Goal: Book appointment/travel/reservation

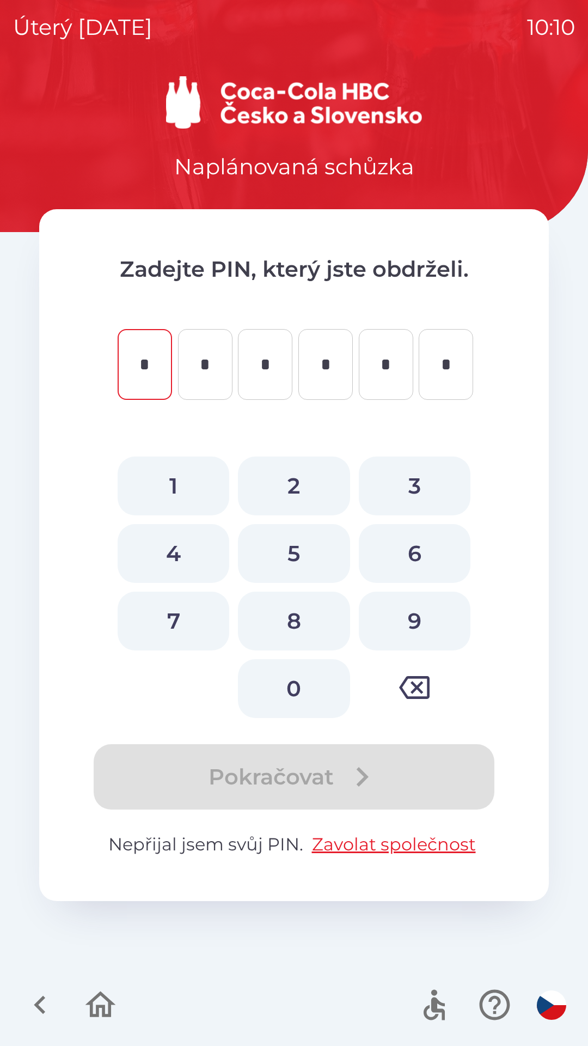
click at [396, 498] on button "3" at bounding box center [415, 486] width 112 height 59
type input "*"
click at [279, 487] on button "2" at bounding box center [294, 486] width 112 height 59
type input "*"
click at [173, 535] on button "4" at bounding box center [174, 553] width 112 height 59
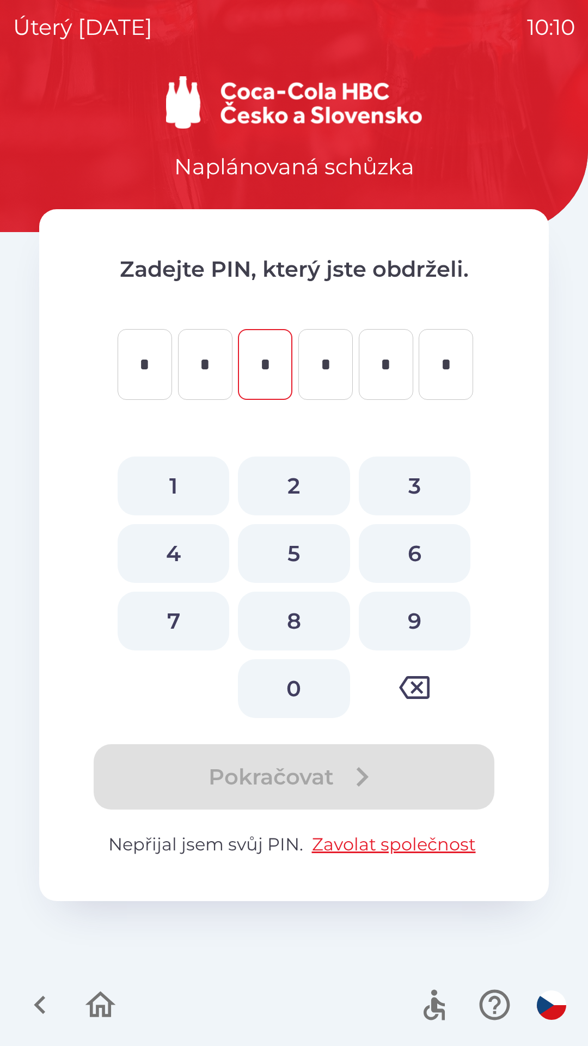
type input "*"
click at [312, 479] on button "2" at bounding box center [294, 486] width 112 height 59
type input "*"
click at [184, 546] on button "4" at bounding box center [174, 553] width 112 height 59
type input "*"
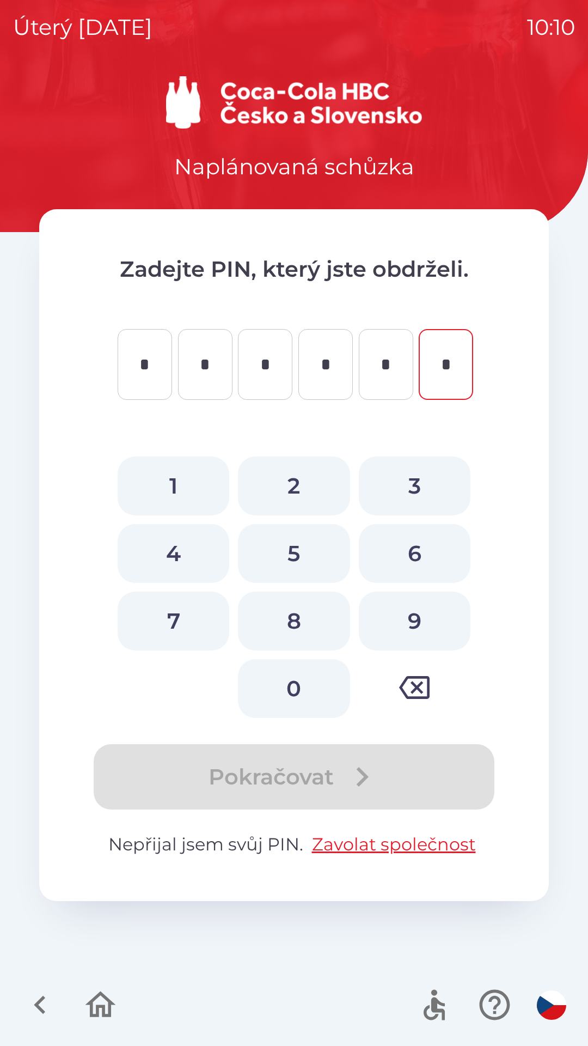
click at [174, 547] on button "4" at bounding box center [174, 553] width 112 height 59
type input "*"
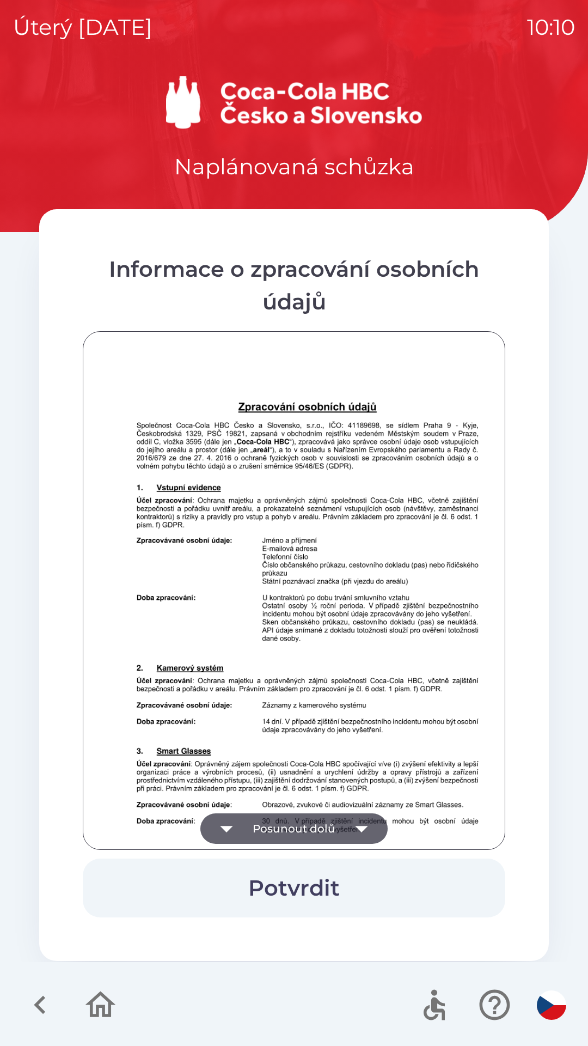
click at [362, 826] on icon "button" at bounding box center [362, 828] width 31 height 31
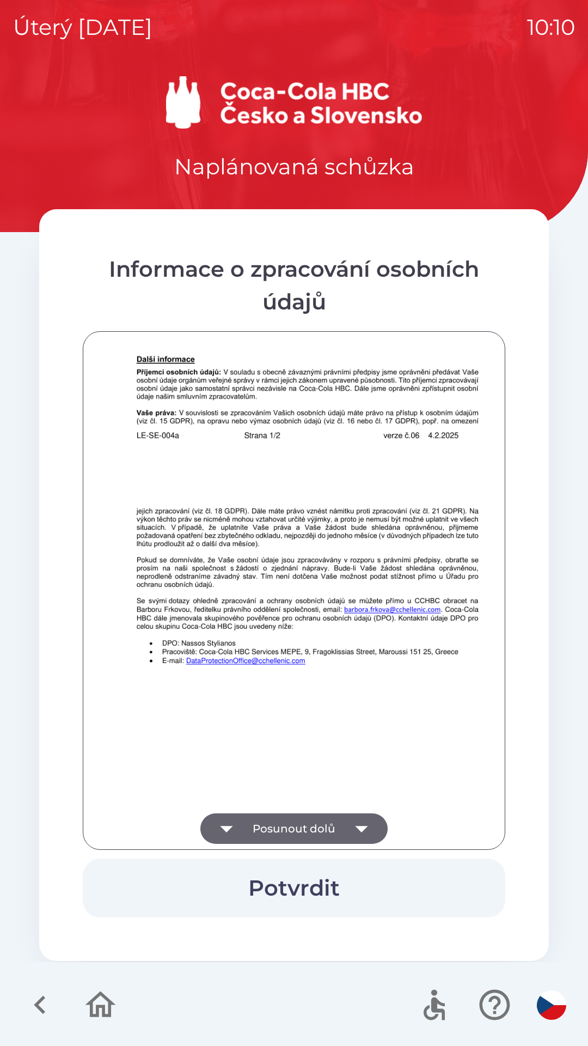
click at [366, 831] on icon "button" at bounding box center [362, 828] width 31 height 31
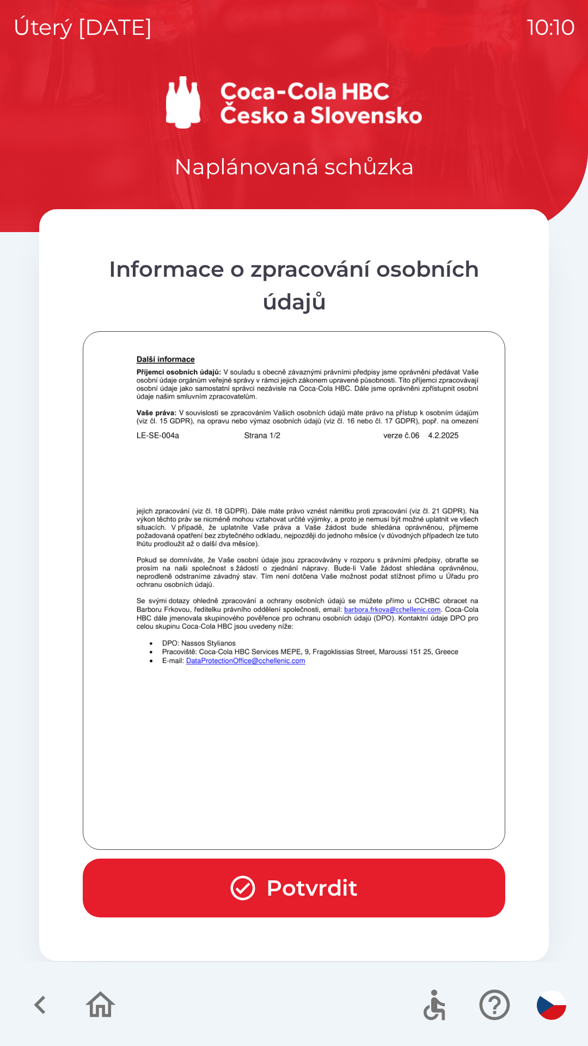
scroll to position [765, 0]
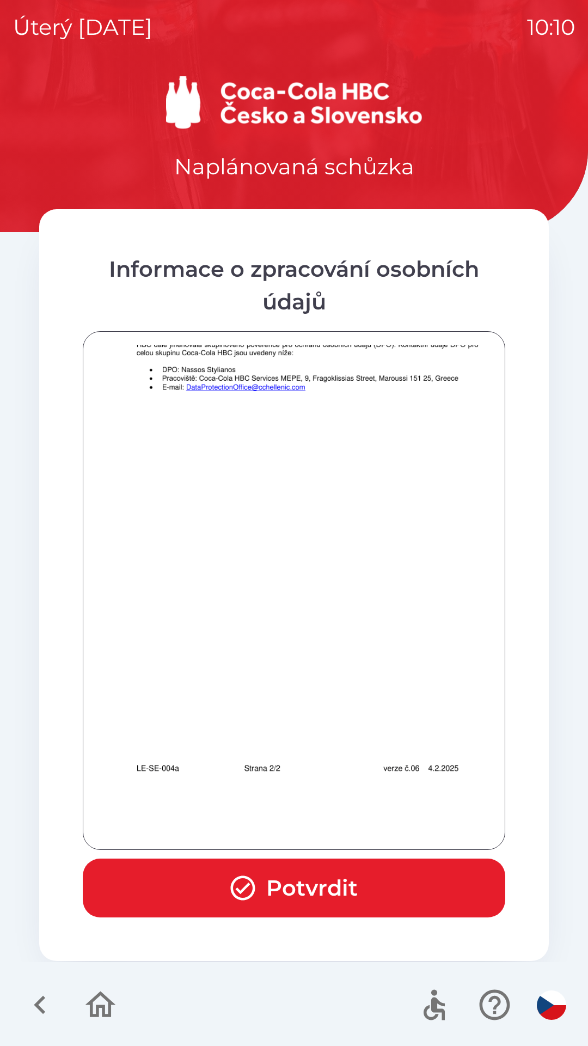
click at [356, 831] on div at bounding box center [294, 590] width 396 height 491
click at [350, 886] on button "Potvrdit" at bounding box center [294, 888] width 423 height 59
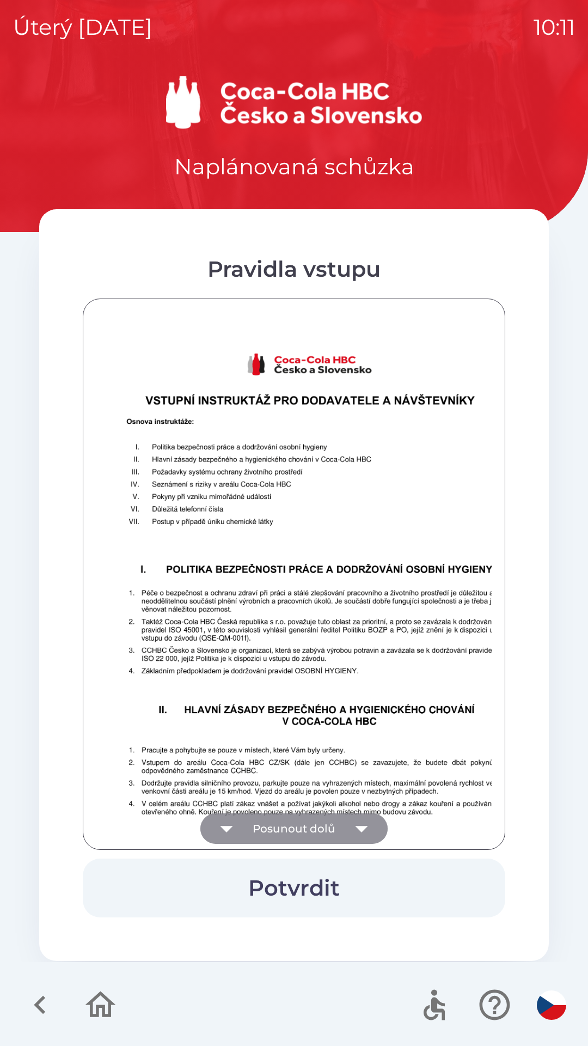
click at [345, 826] on button "Posunout dolů" at bounding box center [293, 828] width 187 height 31
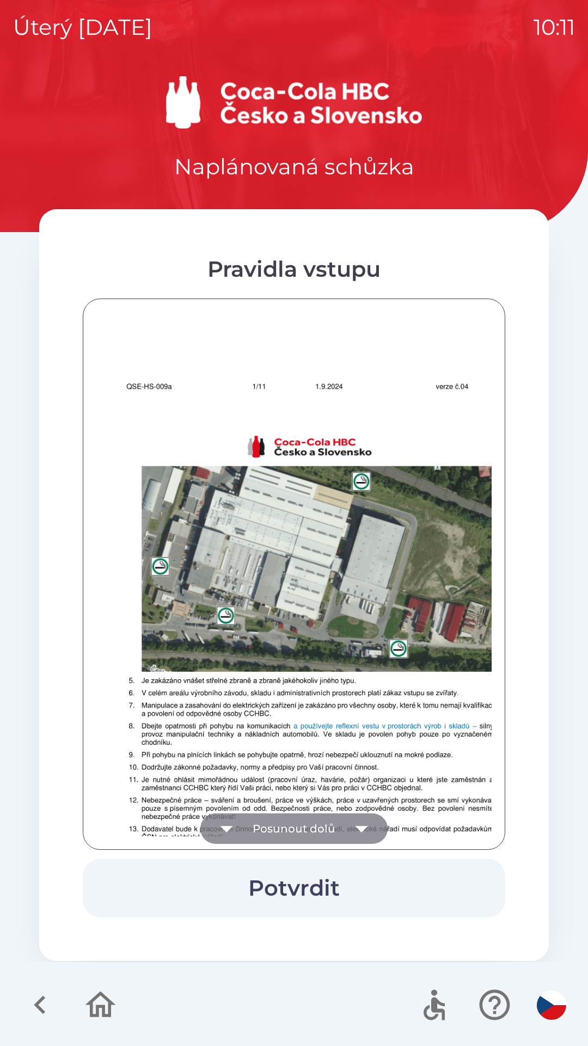
click at [342, 826] on button "Posunout dolů" at bounding box center [293, 828] width 187 height 31
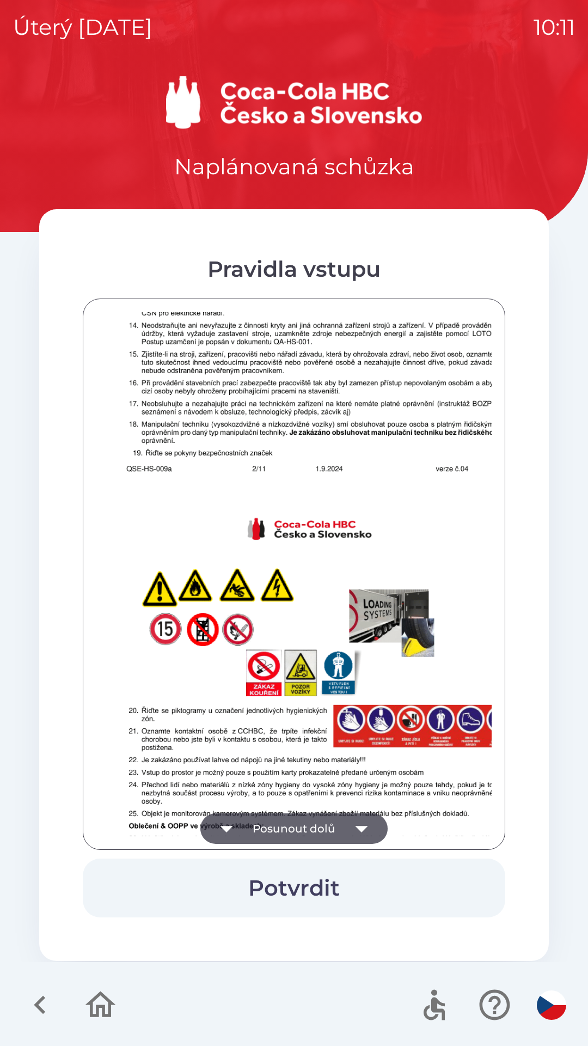
click at [351, 824] on icon "button" at bounding box center [362, 828] width 31 height 31
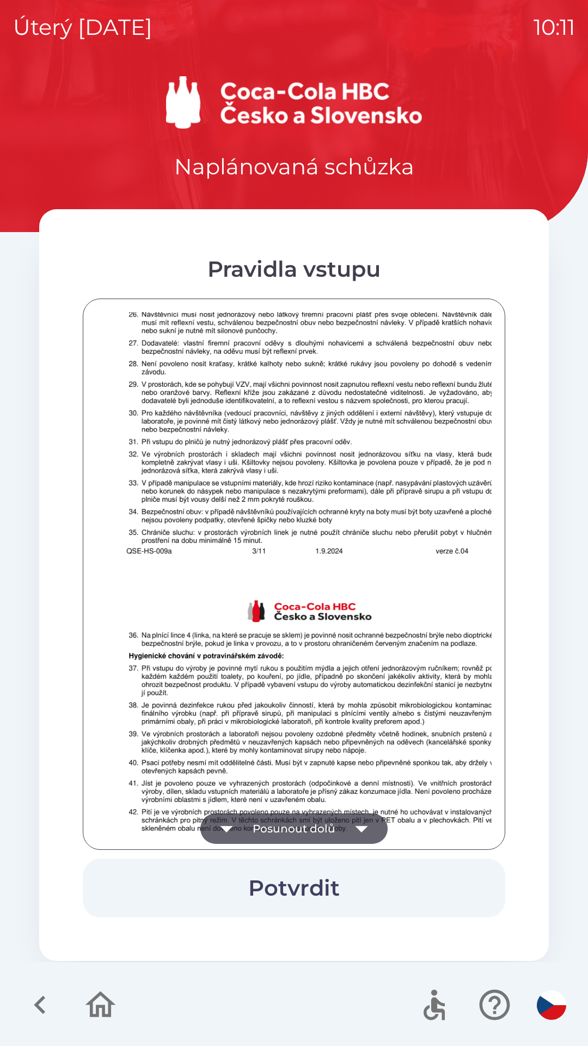
click at [344, 831] on button "Posunout dolů" at bounding box center [293, 828] width 187 height 31
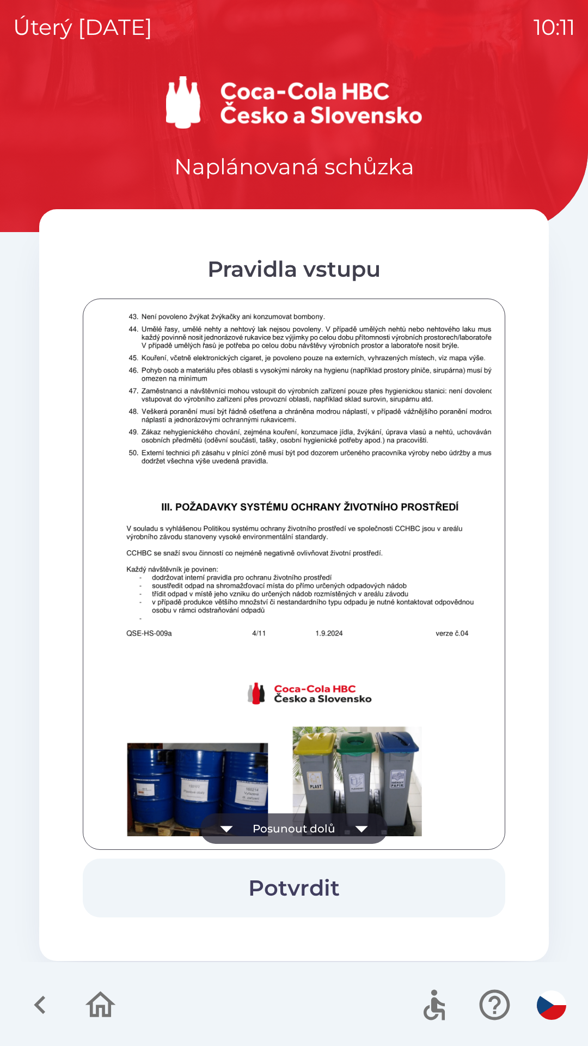
click at [353, 821] on icon "button" at bounding box center [362, 828] width 31 height 31
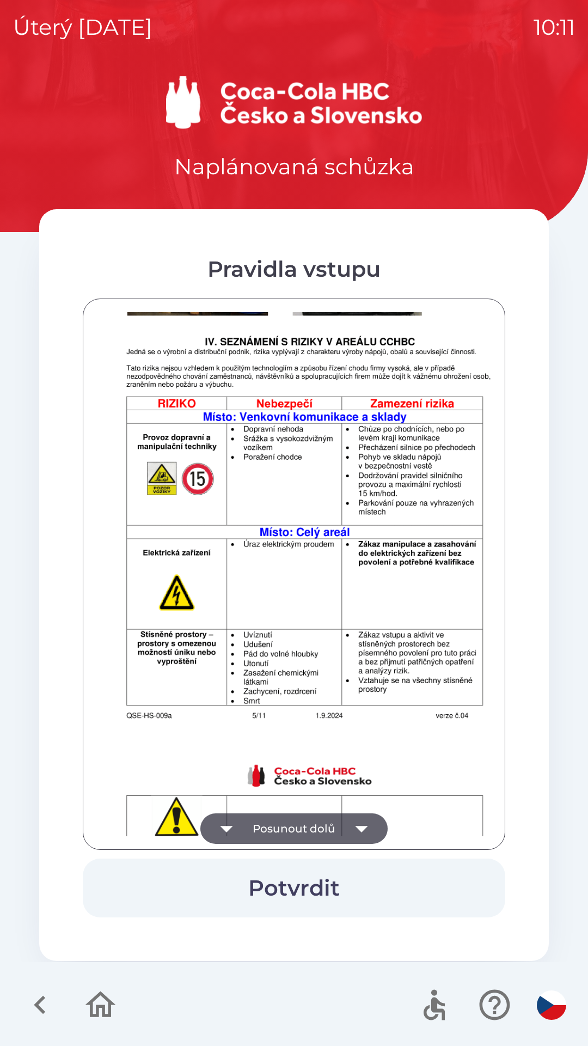
click at [352, 826] on icon "button" at bounding box center [362, 828] width 31 height 31
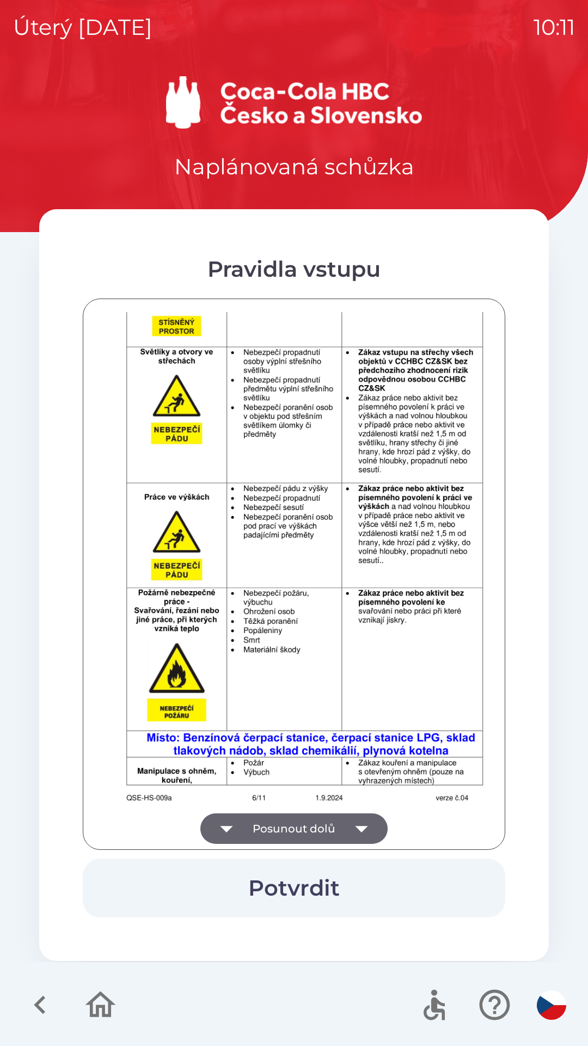
click at [353, 826] on icon "button" at bounding box center [362, 828] width 31 height 31
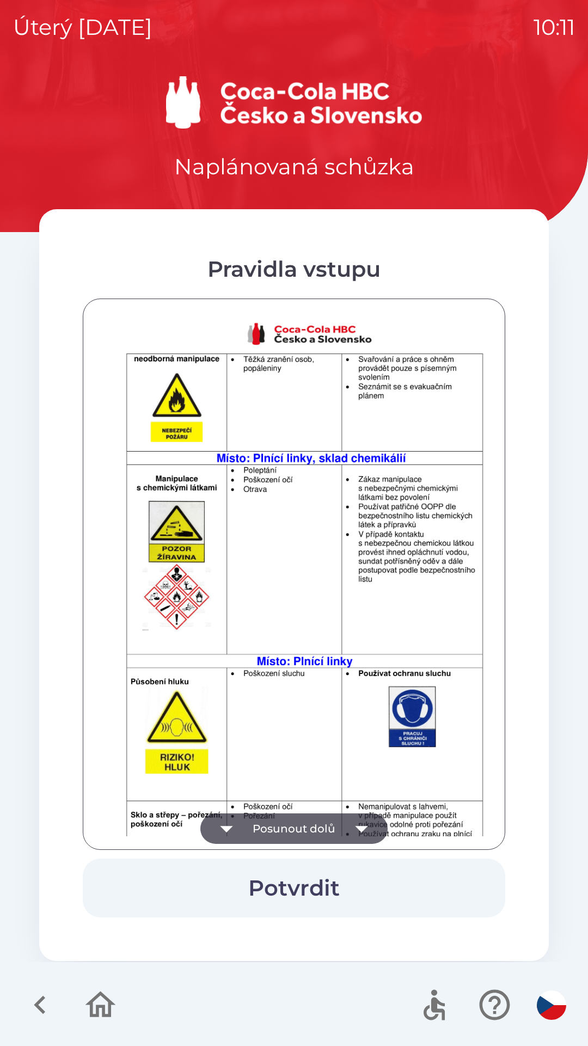
click at [355, 832] on icon "button" at bounding box center [362, 828] width 31 height 31
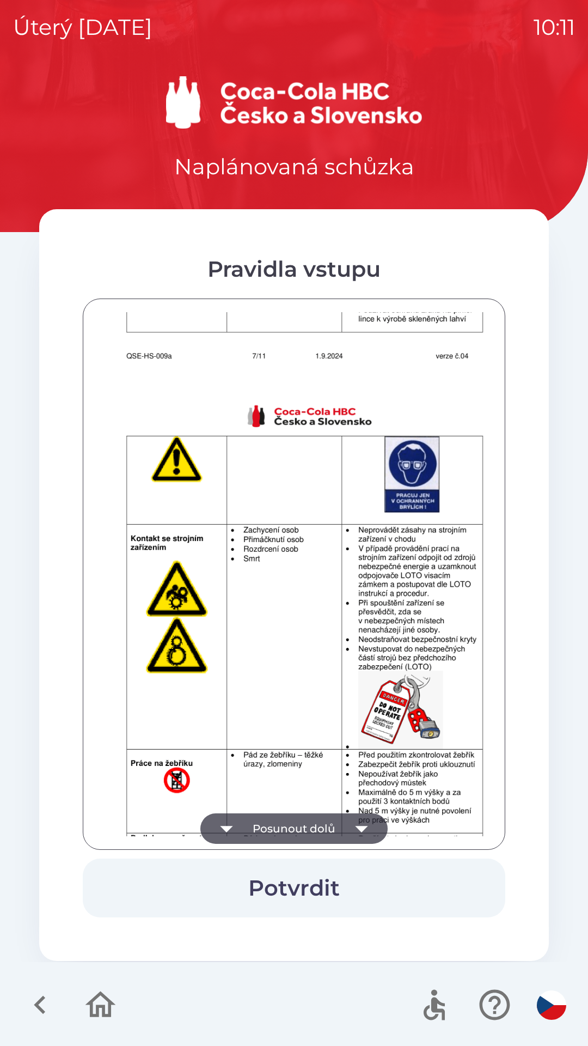
click at [352, 825] on icon "button" at bounding box center [362, 828] width 31 height 31
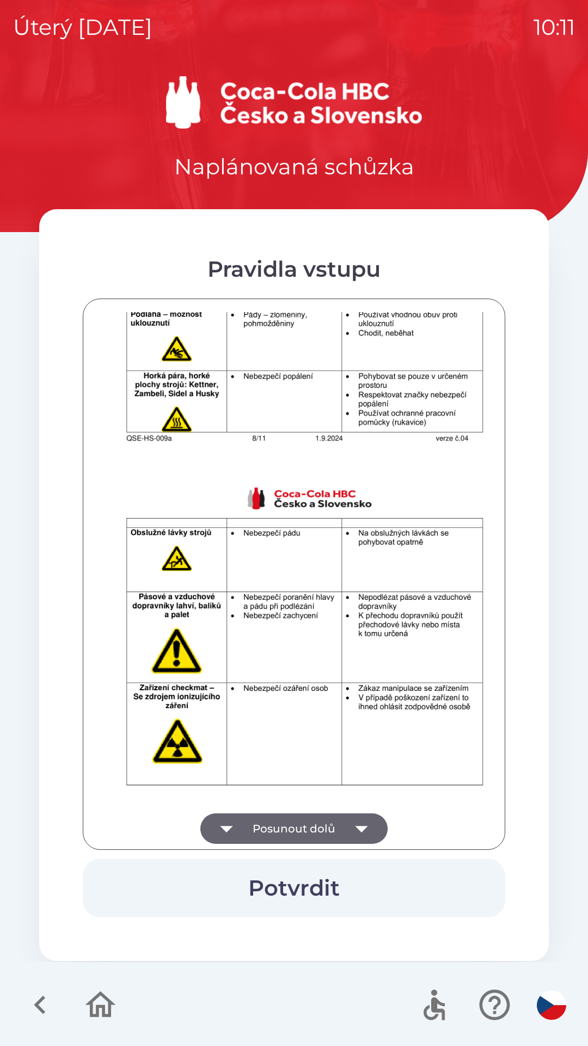
click at [356, 831] on icon "button" at bounding box center [362, 828] width 31 height 31
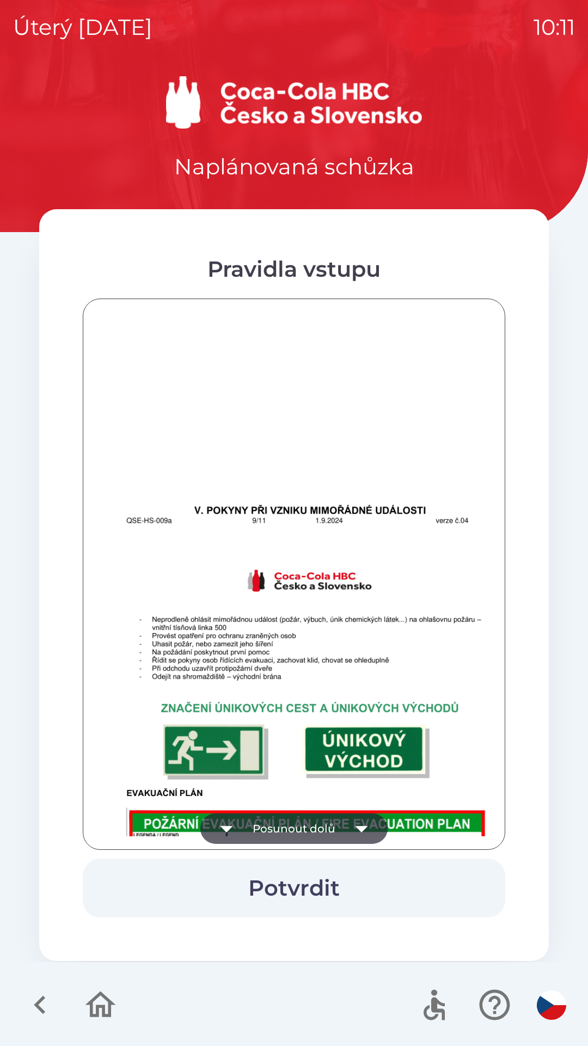
click at [364, 835] on icon "button" at bounding box center [362, 828] width 31 height 31
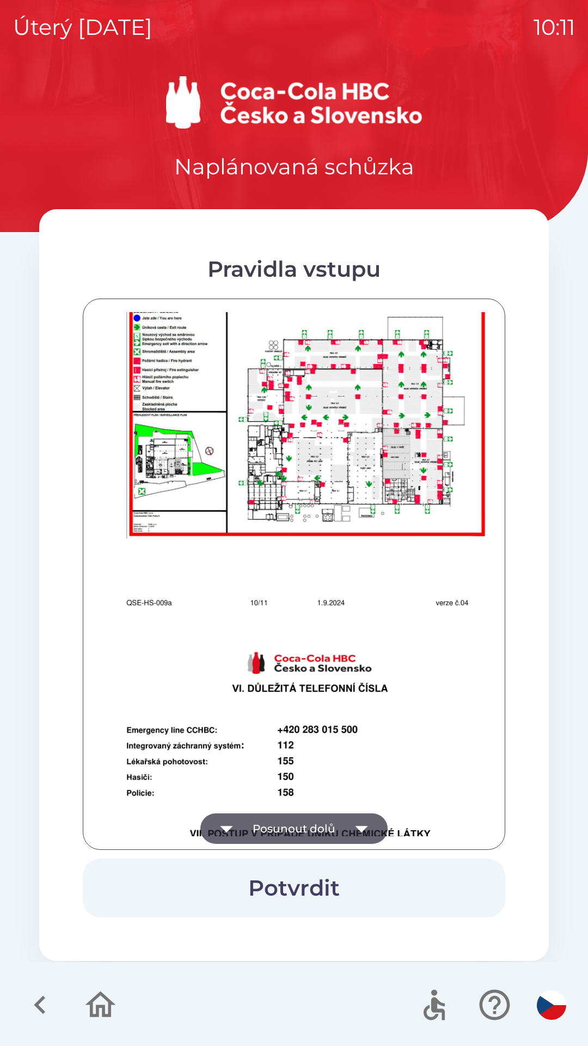
click at [358, 828] on icon "button" at bounding box center [361, 829] width 13 height 7
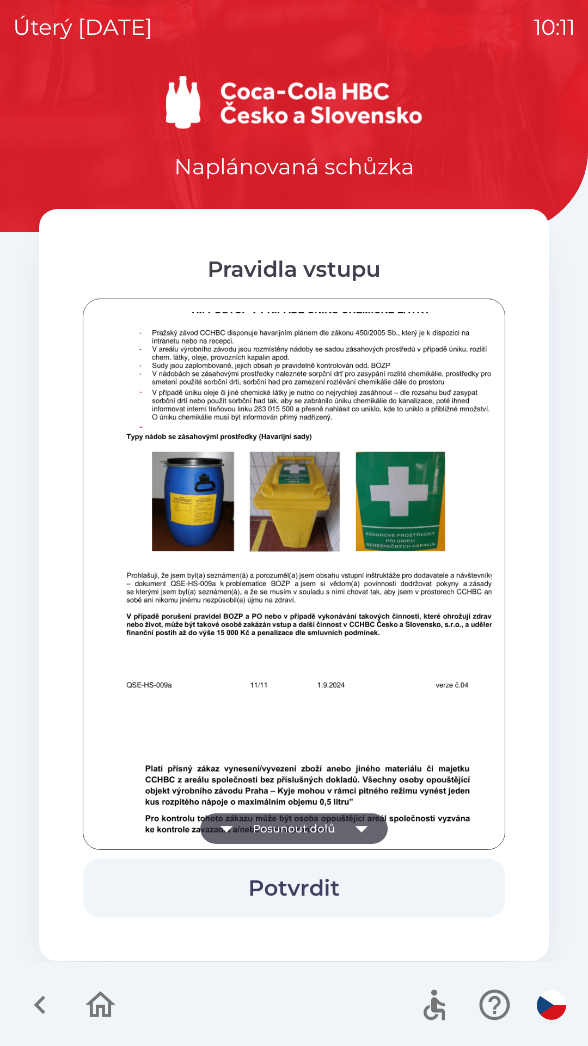
click at [361, 821] on icon "button" at bounding box center [362, 828] width 31 height 31
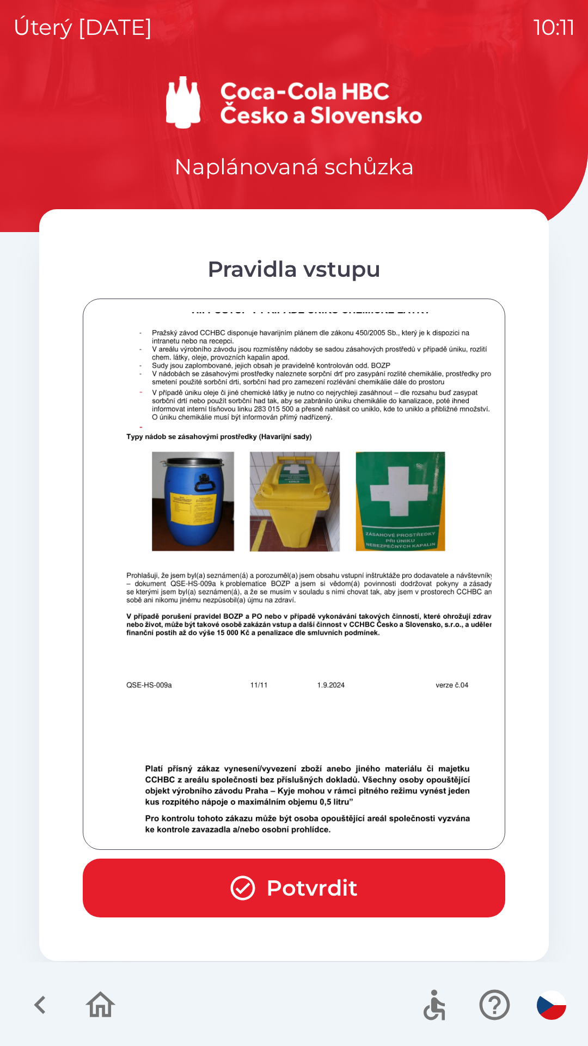
scroll to position [6745, 0]
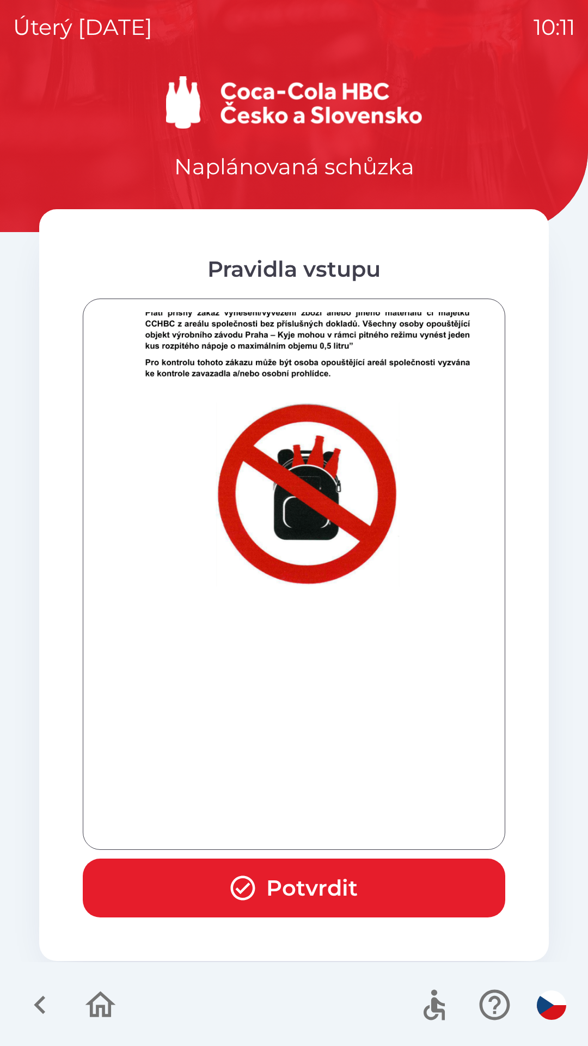
click at [353, 830] on div at bounding box center [294, 574] width 396 height 524
click at [354, 894] on button "Potvrdit" at bounding box center [294, 888] width 423 height 59
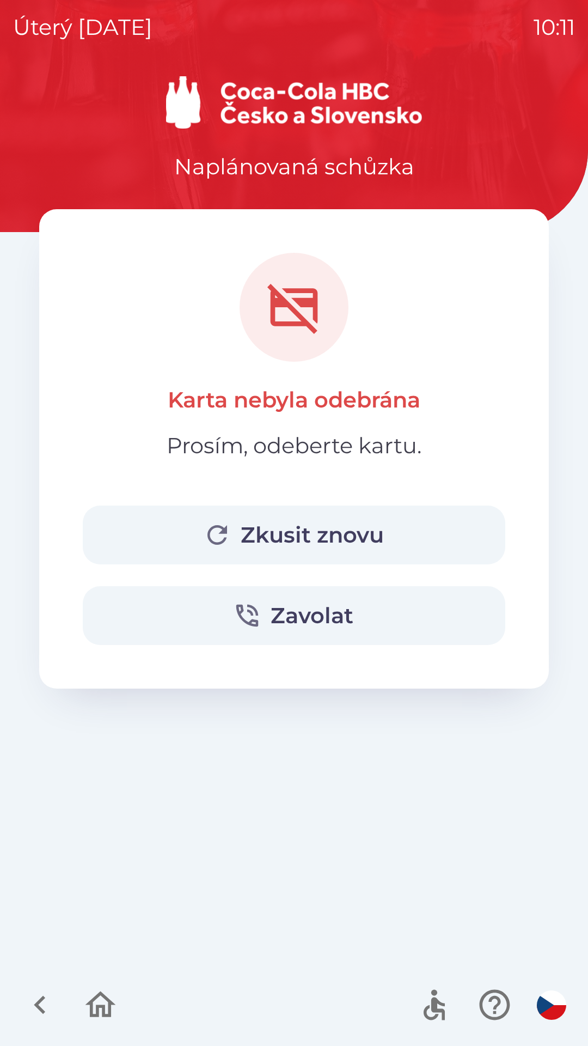
click at [309, 532] on button "Zkusit znovu" at bounding box center [294, 535] width 423 height 59
